Goal: Task Accomplishment & Management: Complete application form

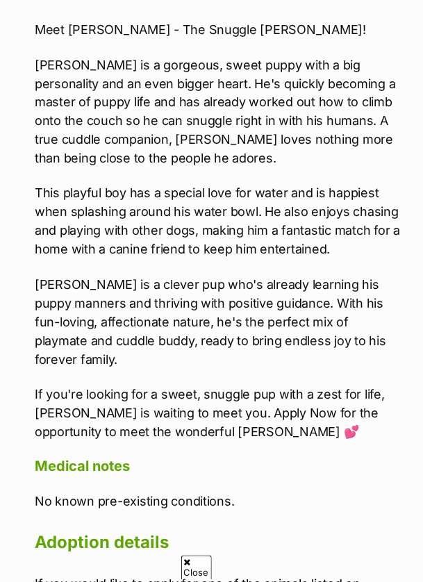
scroll to position [1521, 0]
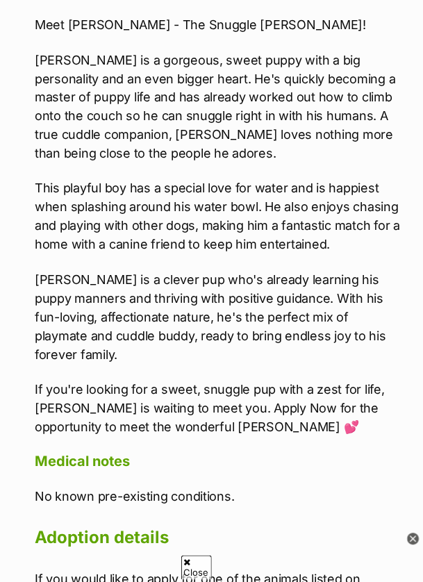
click at [350, 523] on h2 "Adoption details" at bounding box center [218, 538] width 367 height 31
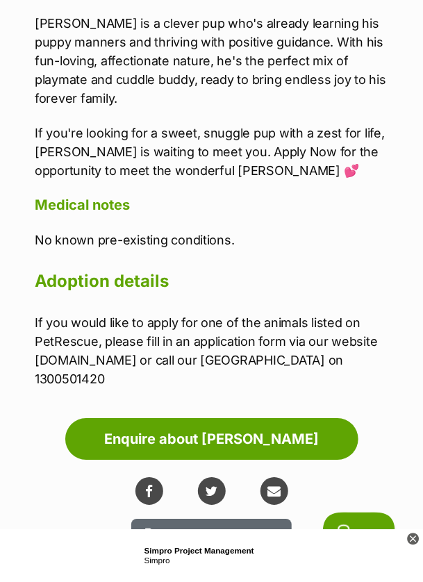
scroll to position [1778, 0]
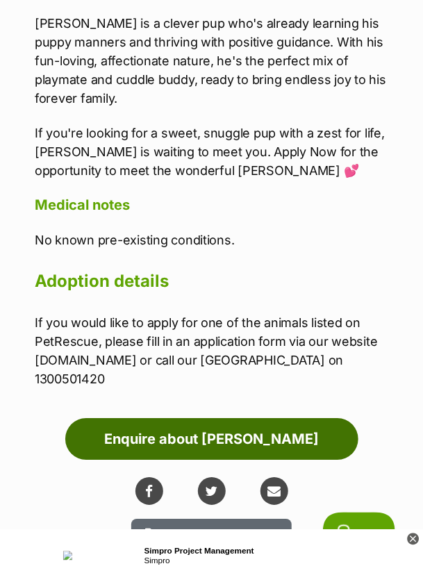
click at [228, 418] on link "Enquire about [PERSON_NAME]" at bounding box center [211, 439] width 293 height 42
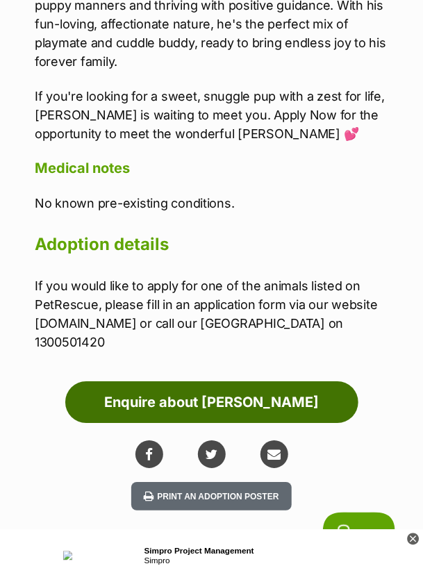
scroll to position [1823, 0]
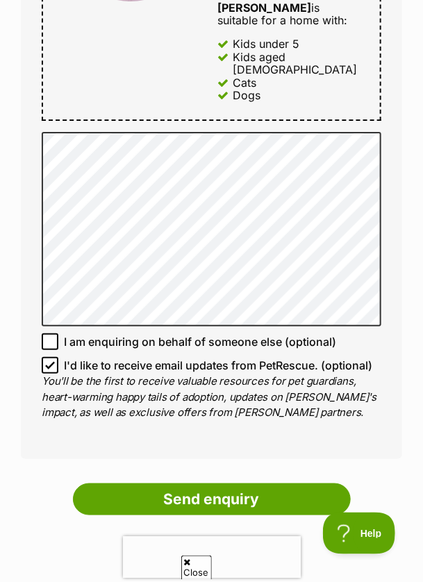
scroll to position [1043, 0]
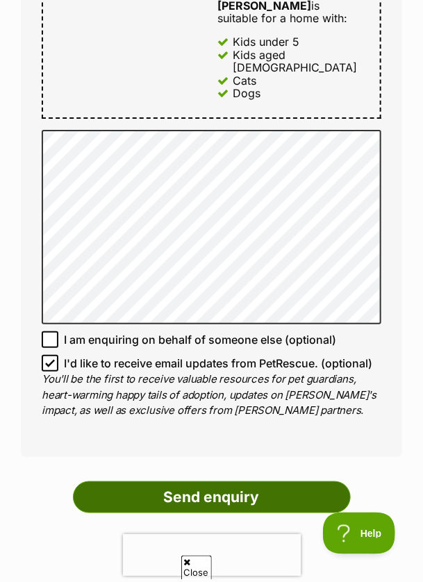
click at [219, 481] on input "Send enquiry" at bounding box center [212, 497] width 278 height 32
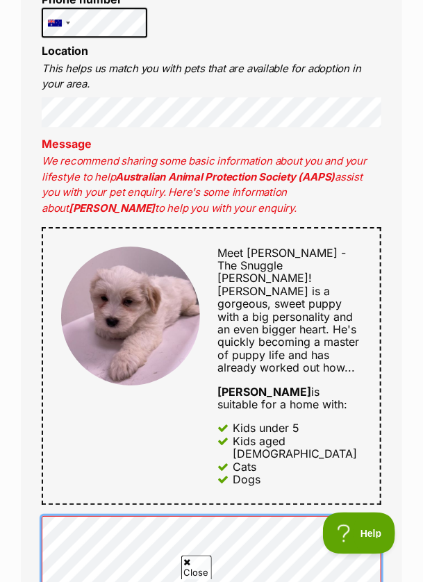
scroll to position [740, 0]
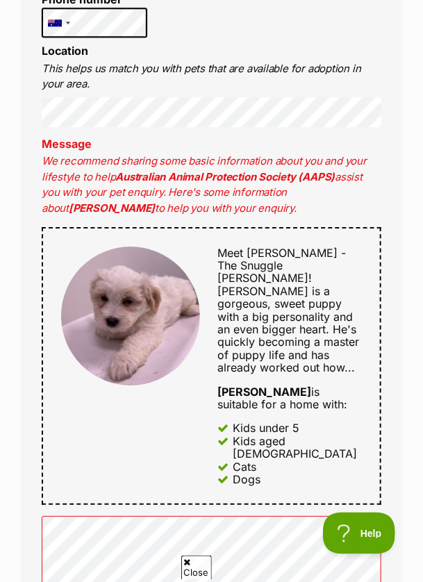
click at [394, 287] on div "Full name Meg Orton Email We require this to be able to send you communications…" at bounding box center [211, 337] width 381 height 1050
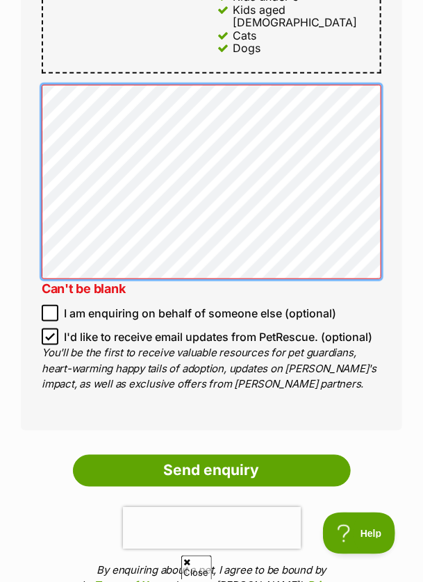
scroll to position [1176, 0]
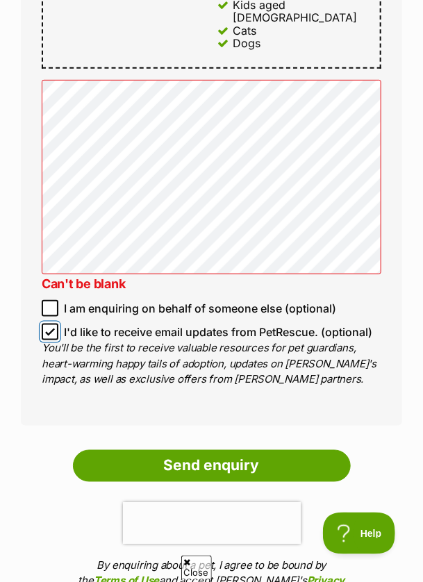
click at [56, 324] on input "I'd like to receive email updates from PetRescue. (optional)" at bounding box center [50, 332] width 17 height 17
checkbox input "false"
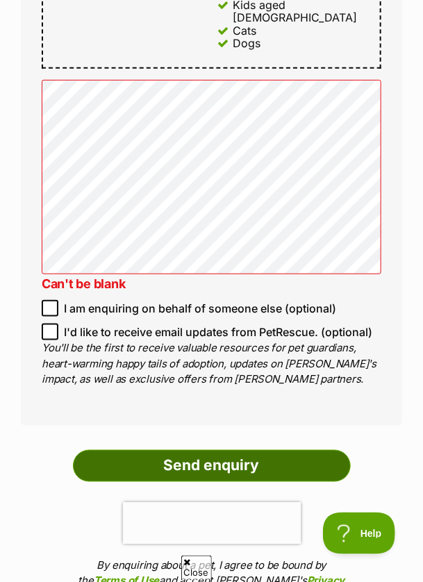
click at [236, 450] on input "Send enquiry" at bounding box center [212, 466] width 278 height 32
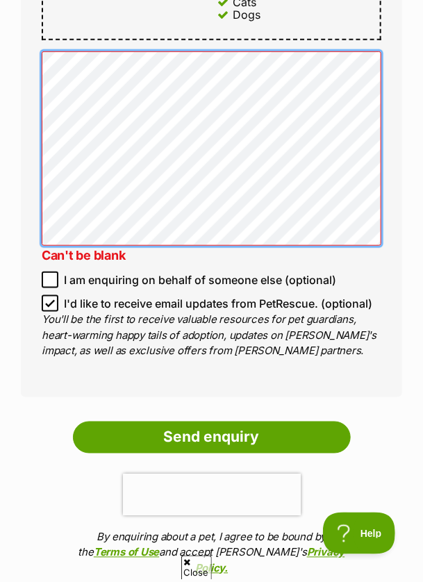
scroll to position [1206, 0]
